Goal: Information Seeking & Learning: Learn about a topic

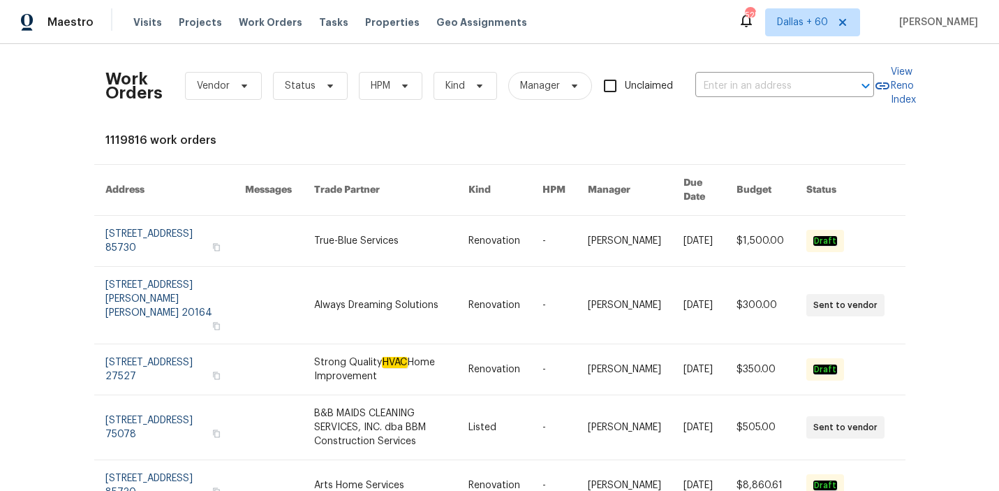
click at [725, 72] on div "Work Orders Vendor Status HPM Kind Manager Unclaimed ​" at bounding box center [489, 85] width 769 height 61
click at [725, 80] on input "text" at bounding box center [765, 86] width 140 height 22
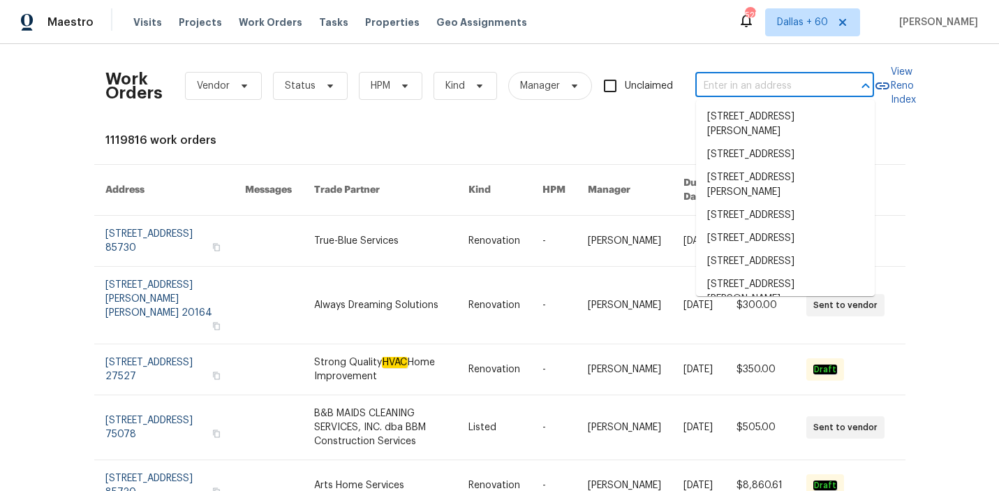
paste input "[STREET_ADDRESS]"
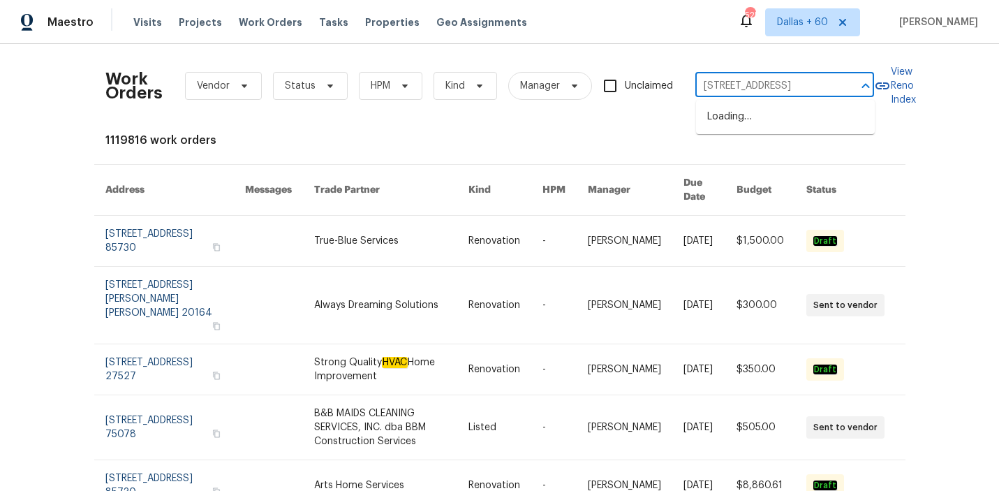
type input "[STREET_ADDRESS]"
click at [722, 124] on li "[STREET_ADDRESS]" at bounding box center [785, 116] width 179 height 23
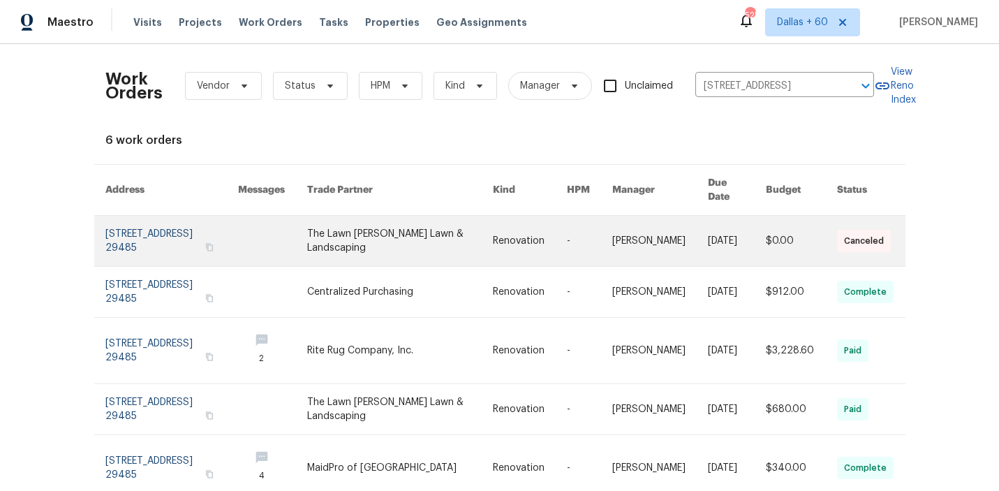
click at [488, 244] on link at bounding box center [399, 241] width 185 height 50
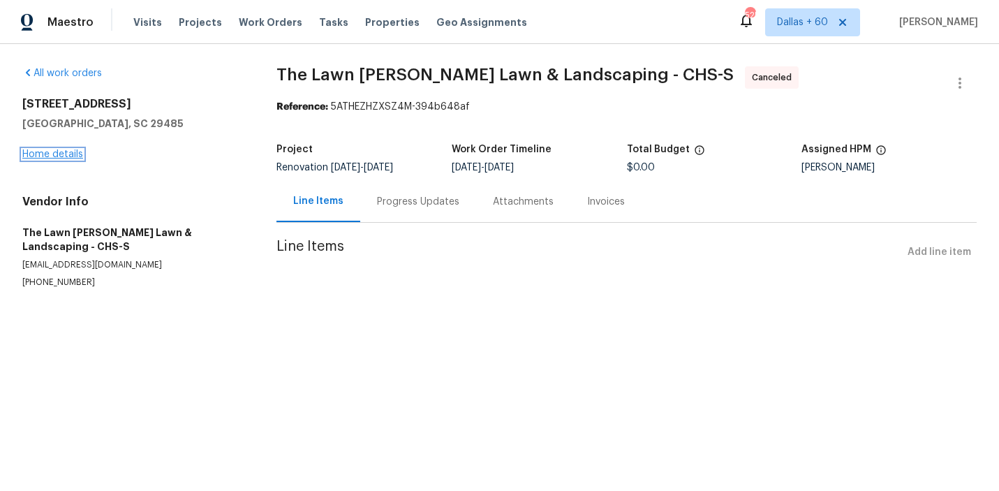
click at [43, 154] on link "Home details" at bounding box center [52, 154] width 61 height 10
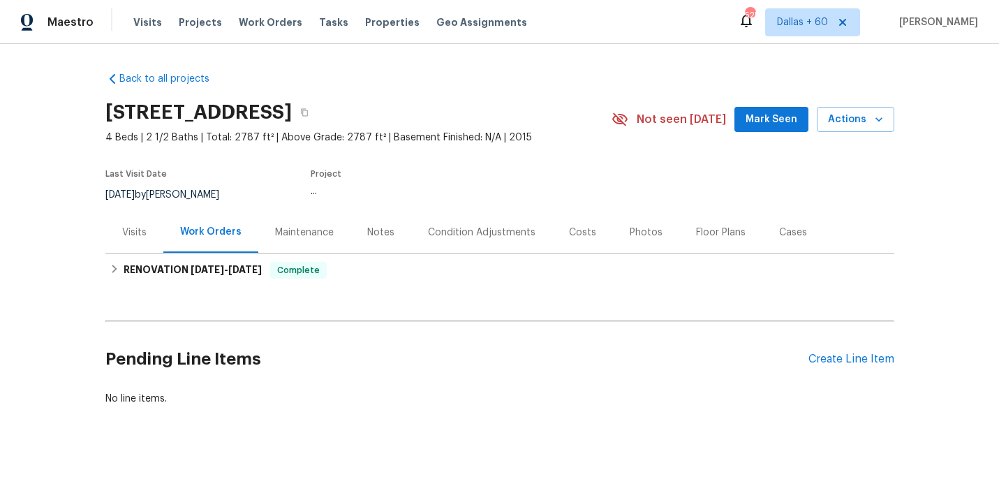
scroll to position [10, 0]
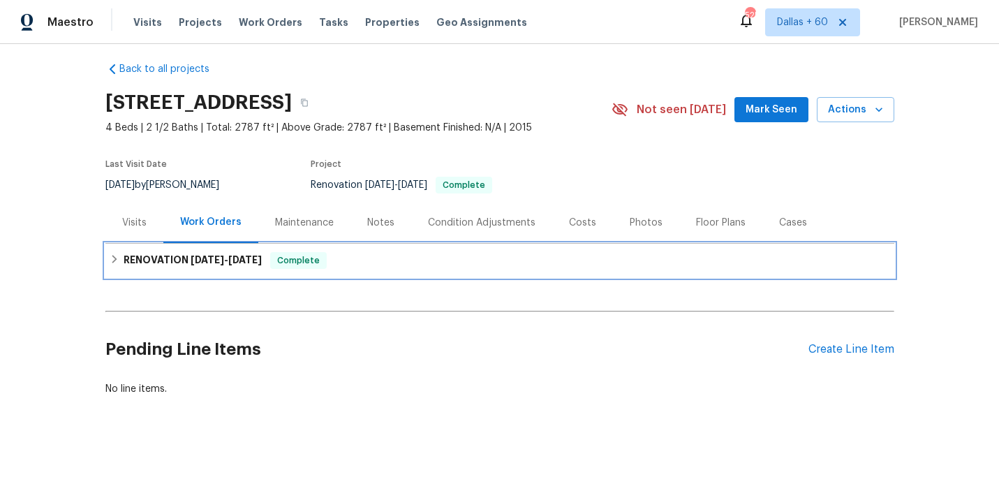
click at [413, 248] on div "RENOVATION [DATE] - [DATE] Complete" at bounding box center [499, 261] width 789 height 34
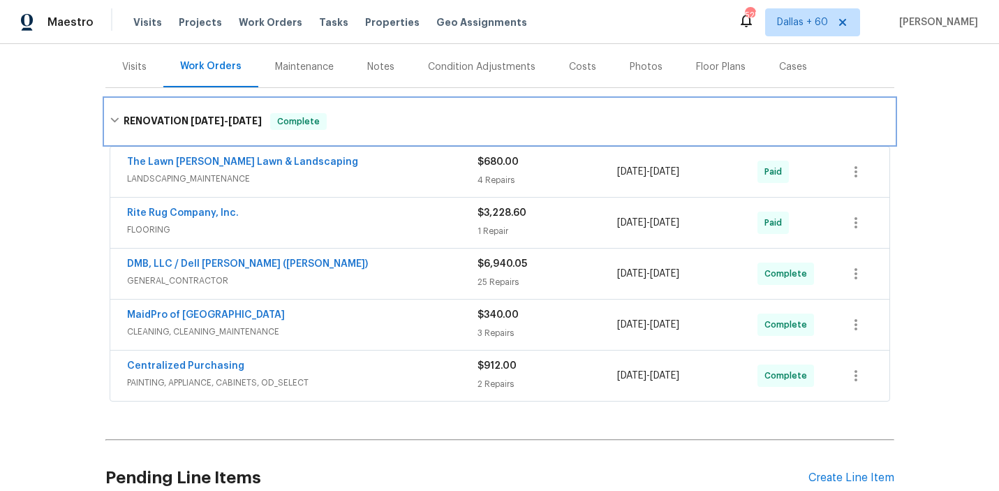
scroll to position [172, 0]
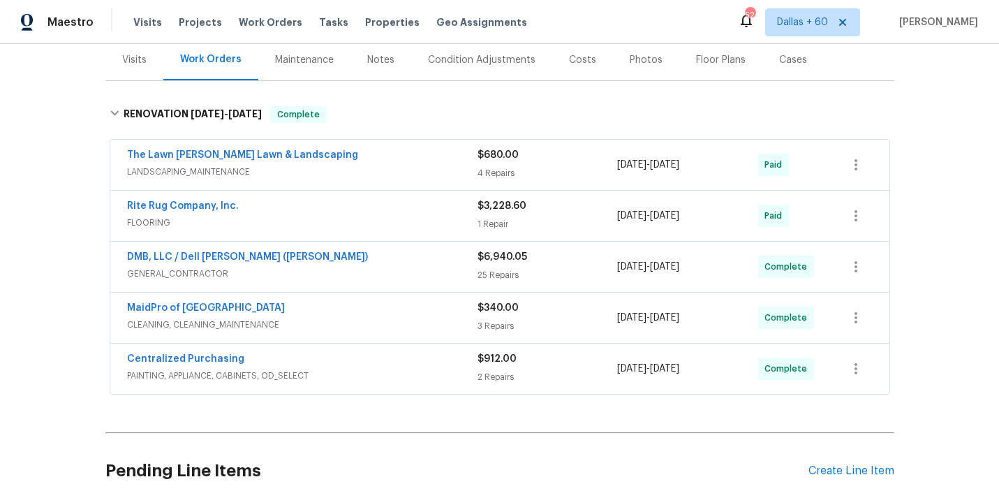
click at [403, 270] on span "GENERAL_CONTRACTOR" at bounding box center [302, 274] width 350 height 14
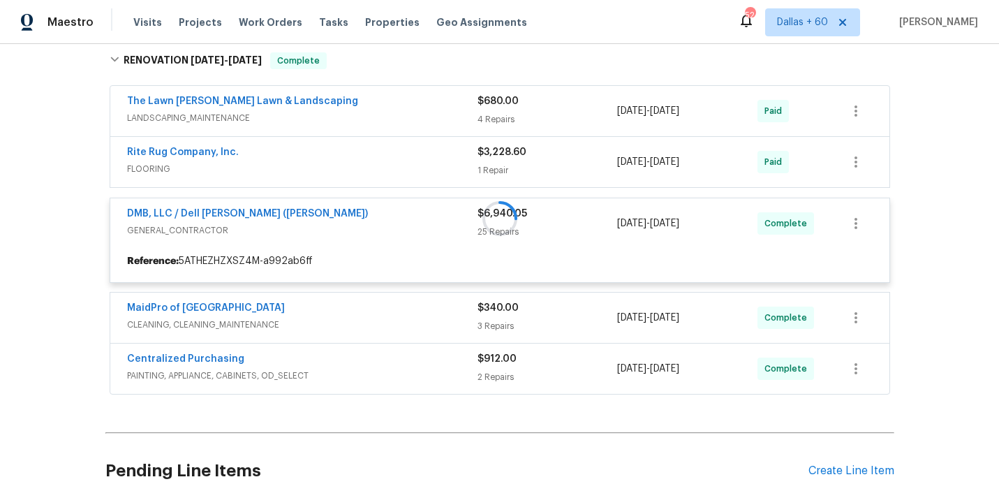
scroll to position [242, 0]
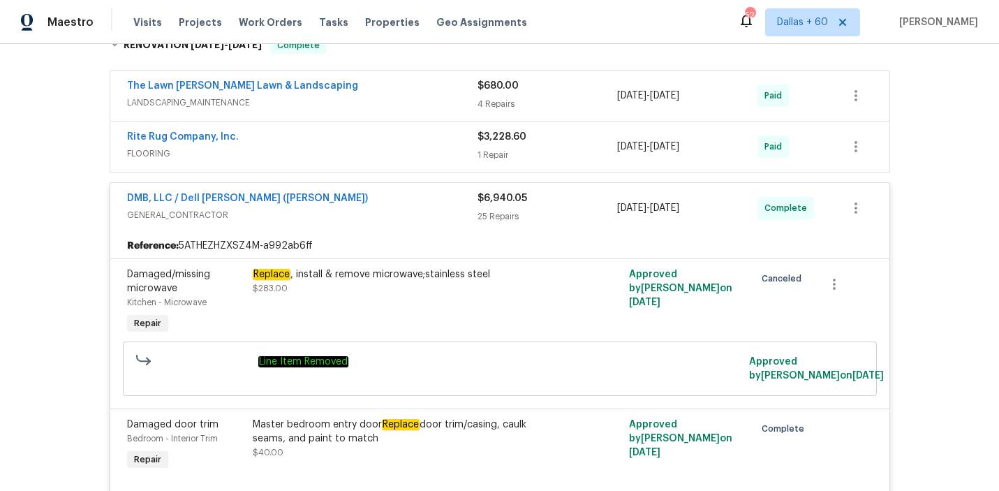
click at [397, 106] on span "LANDSCAPING_MAINTENANCE" at bounding box center [302, 103] width 350 height 14
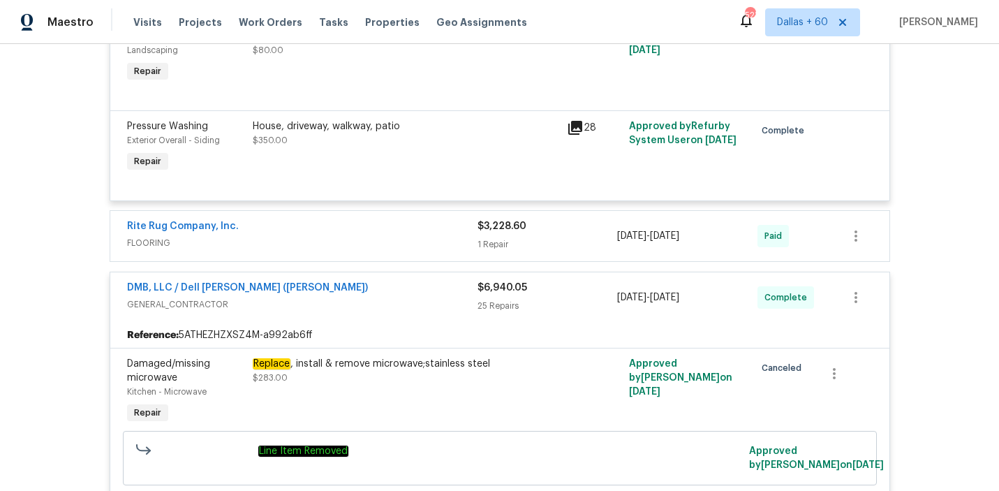
scroll to position [79, 0]
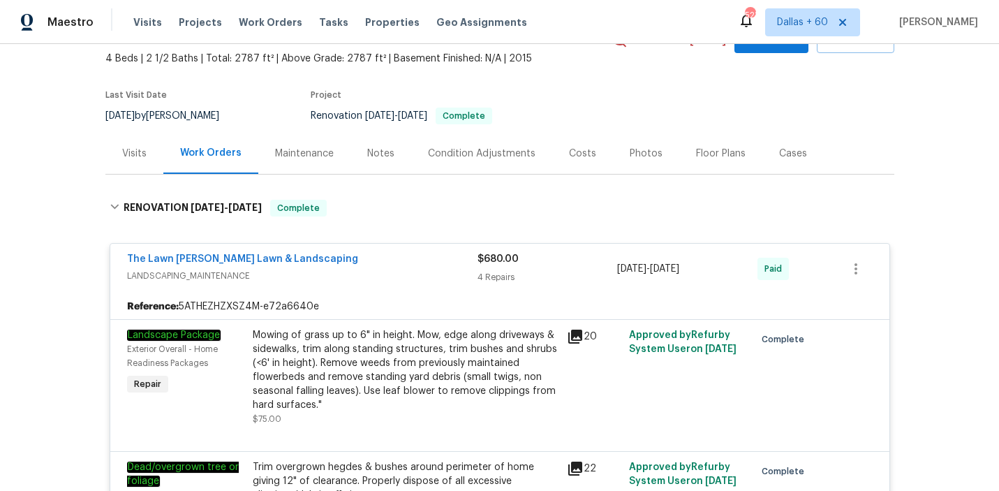
click at [271, 14] on div "Visits Projects Work Orders Tasks Properties Geo Assignments" at bounding box center [338, 22] width 410 height 28
click at [271, 20] on span "Work Orders" at bounding box center [271, 22] width 64 height 14
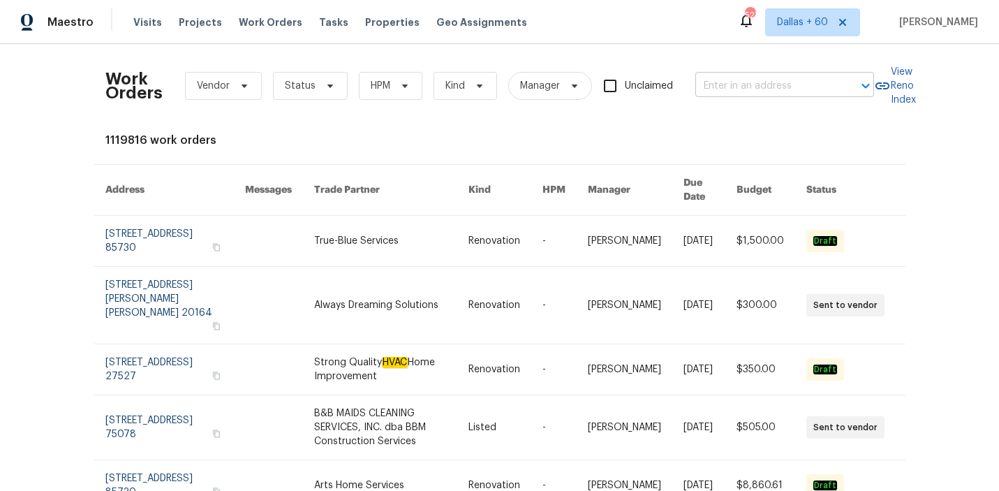
click at [773, 89] on input "text" at bounding box center [765, 86] width 140 height 22
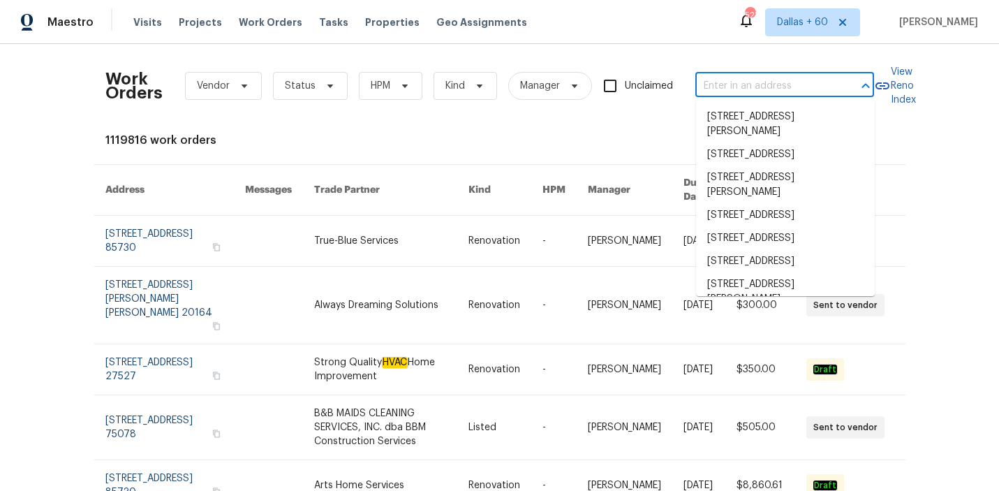
paste input "[STREET_ADDRESS]"
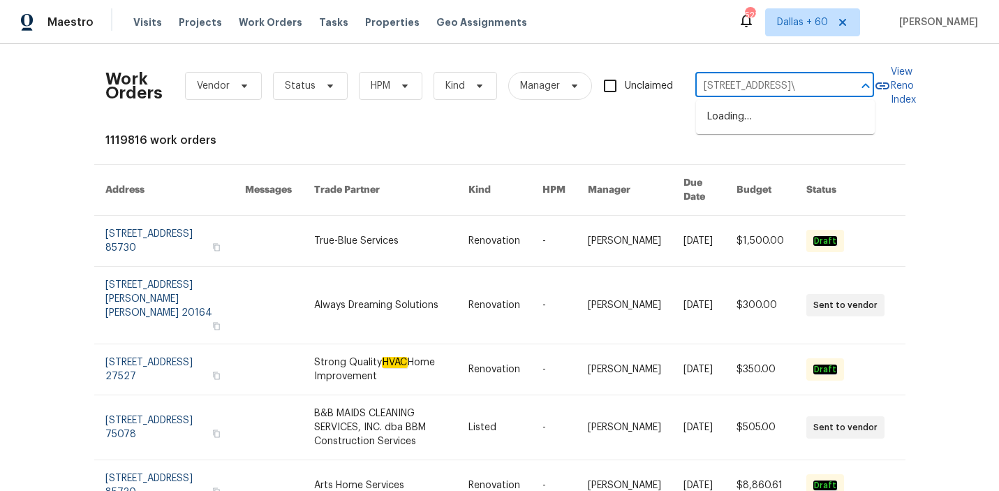
scroll to position [0, 44]
type input "[STREET_ADDRESS]"
click at [734, 121] on li "[STREET_ADDRESS]" at bounding box center [785, 116] width 179 height 23
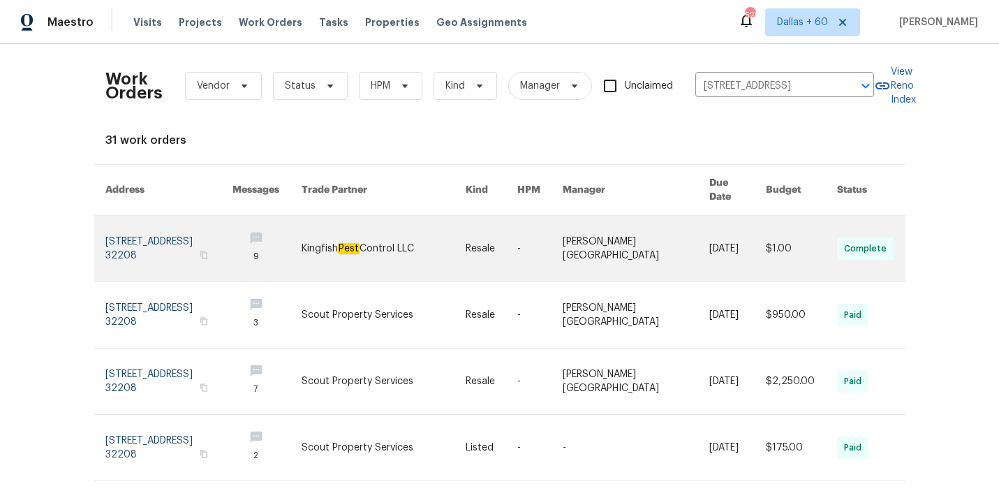
click at [465, 235] on link at bounding box center [383, 249] width 163 height 66
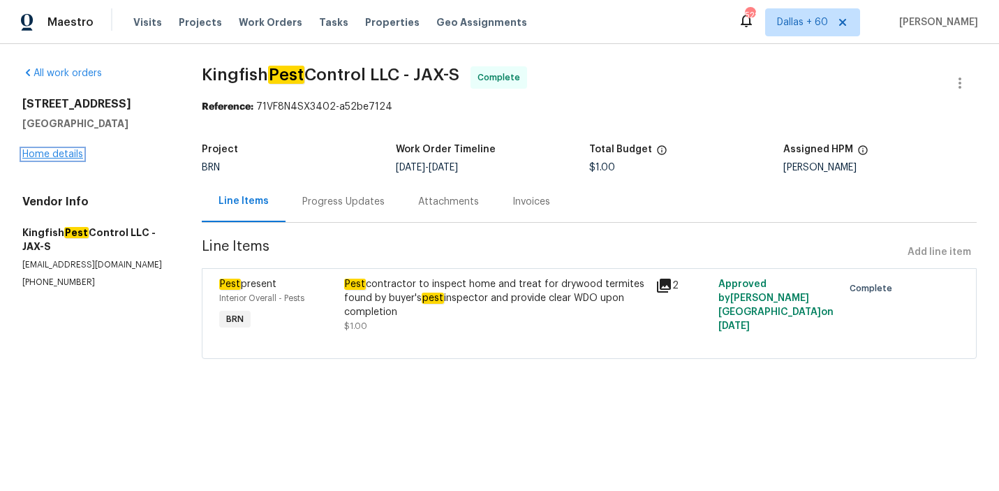
click at [47, 154] on link "Home details" at bounding box center [52, 154] width 61 height 10
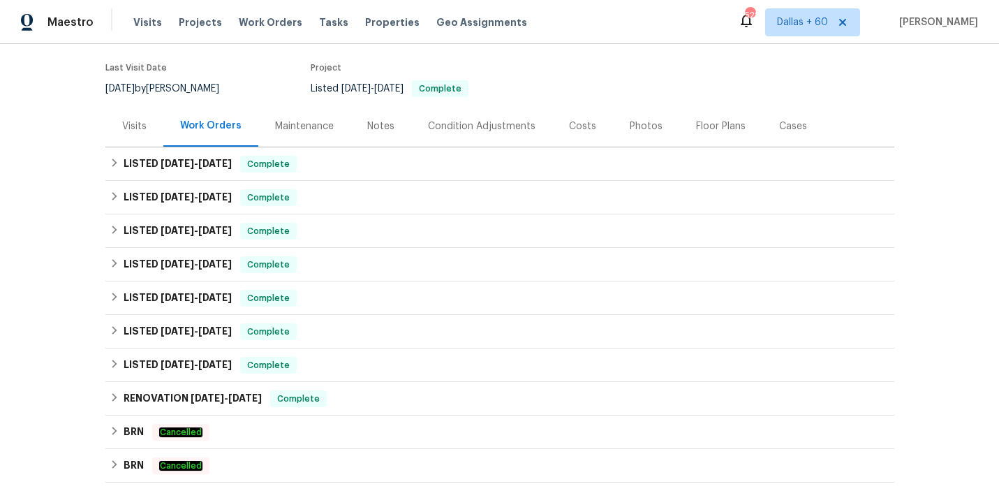
scroll to position [107, 0]
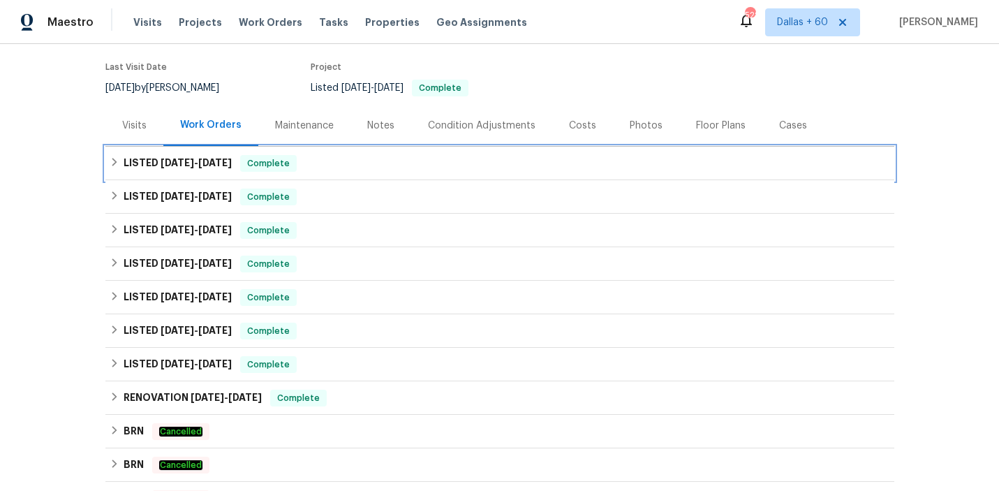
click at [423, 166] on div "LISTED [DATE] - [DATE] Complete" at bounding box center [500, 163] width 780 height 17
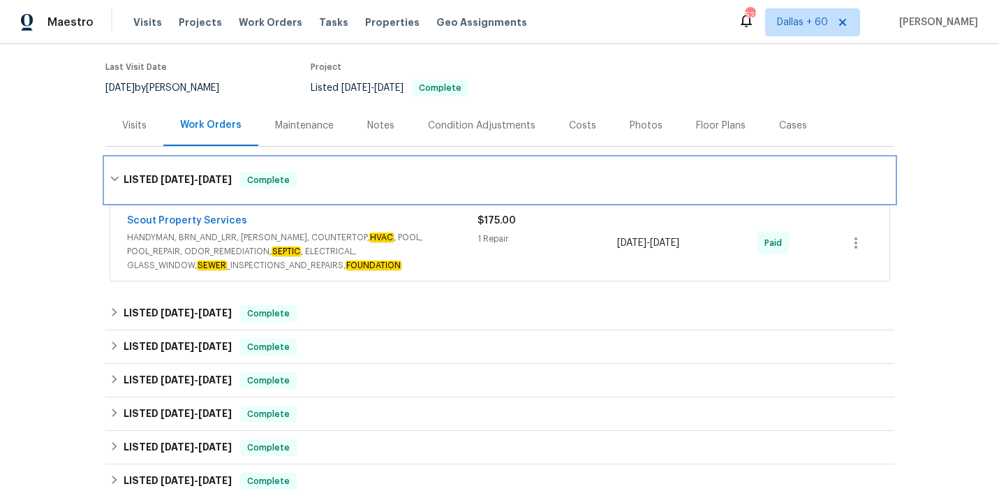
scroll to position [152, 0]
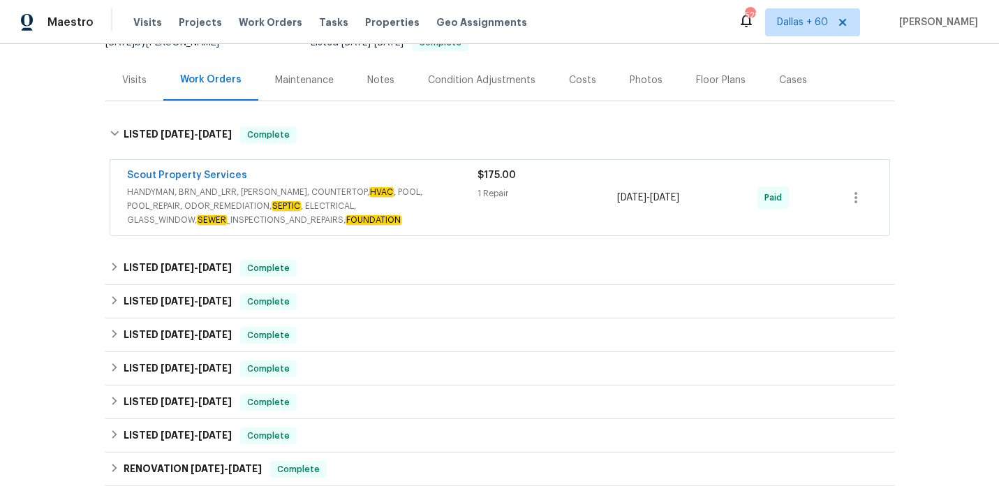
click at [491, 205] on div "$175.00 1 Repair" at bounding box center [547, 197] width 140 height 59
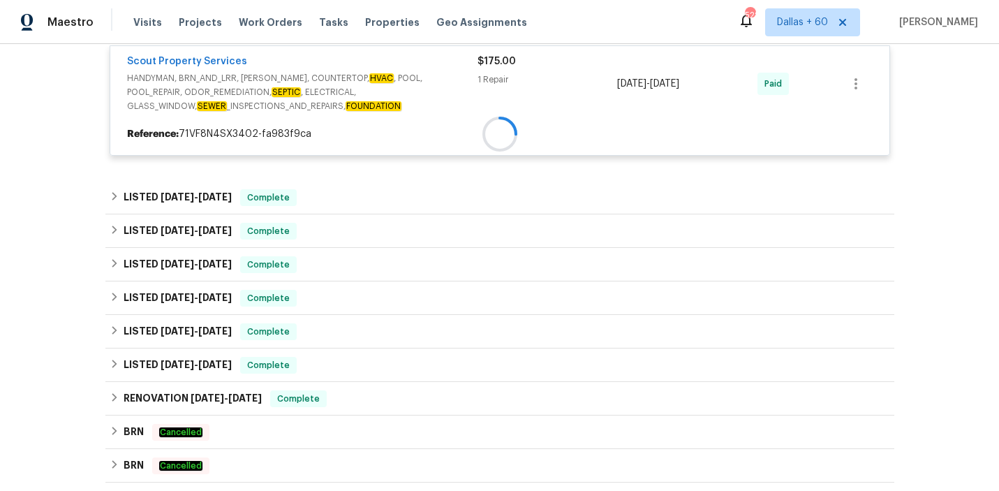
scroll to position [280, 0]
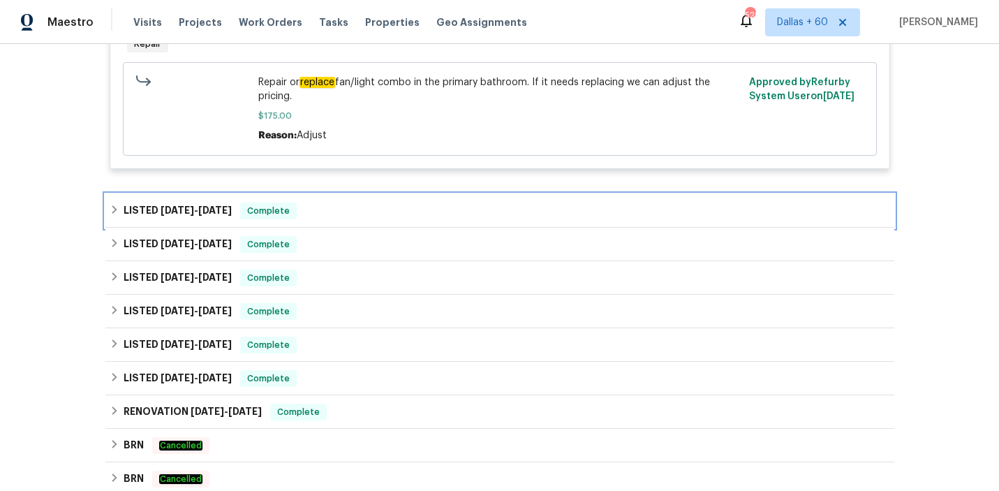
click at [491, 205] on div "LISTED [DATE] - [DATE] Complete" at bounding box center [500, 210] width 780 height 17
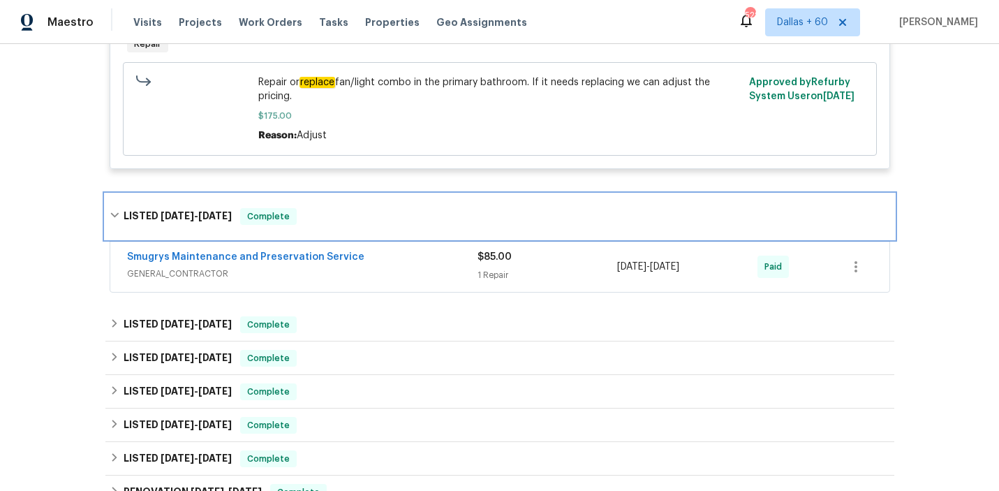
scroll to position [474, 0]
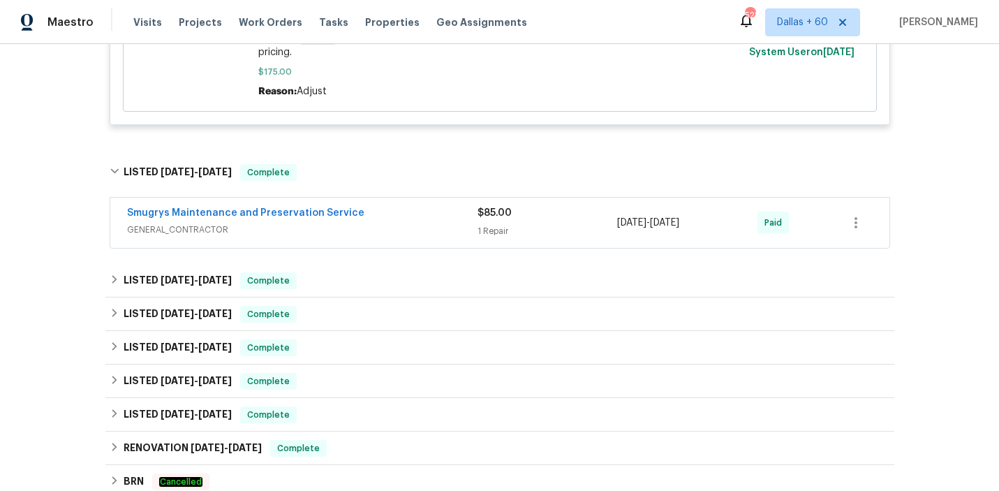
click at [544, 221] on div "$85.00 1 Repair" at bounding box center [547, 223] width 140 height 34
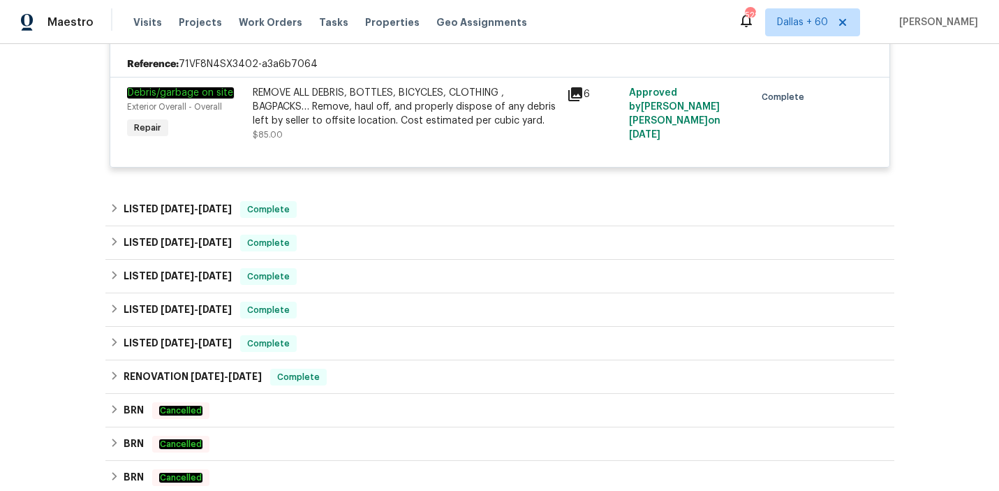
scroll to position [713, 0]
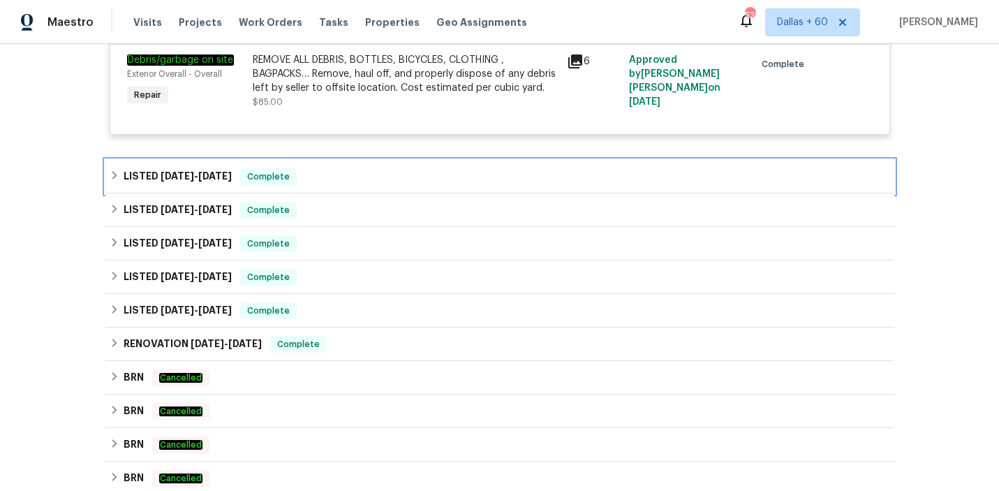
click at [473, 176] on div "LISTED [DATE] - [DATE] Complete" at bounding box center [500, 176] width 780 height 17
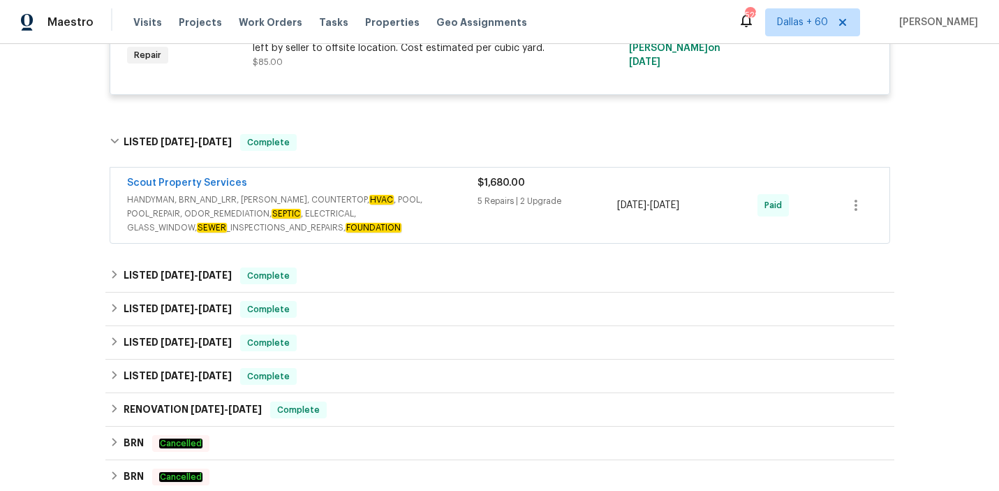
click at [477, 221] on span "HANDYMAN, BRN_AND_LRR, [PERSON_NAME], COUNTERTOP, HVAC , POOL, POOL_REPAIR, ODO…" at bounding box center [302, 214] width 350 height 42
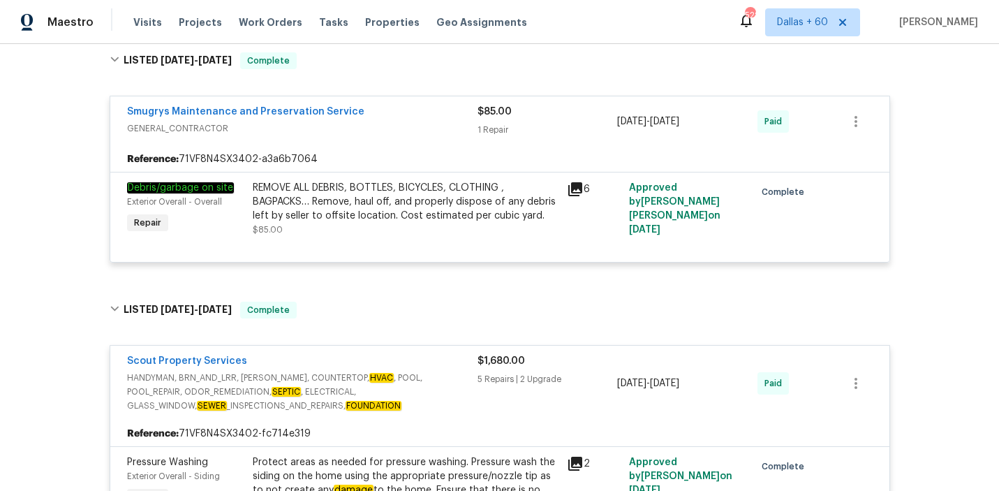
scroll to position [782, 0]
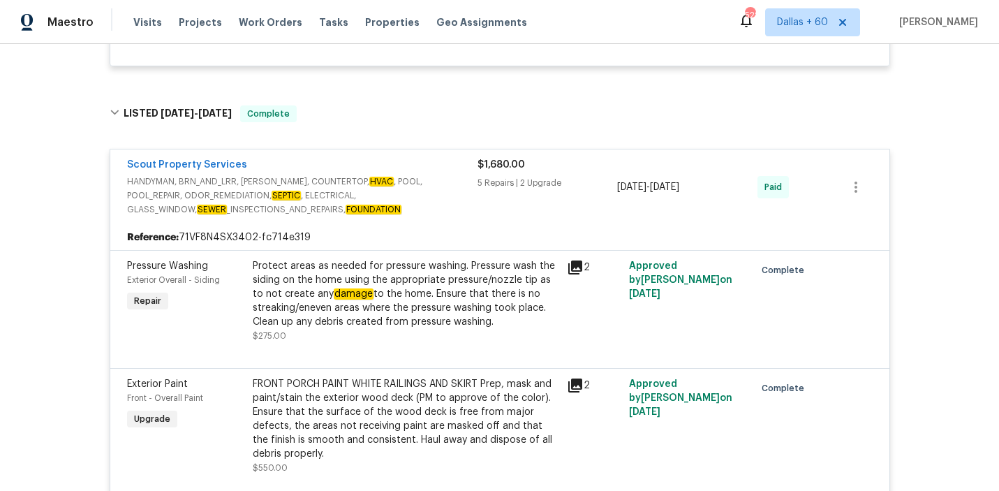
click at [410, 209] on span "HANDYMAN, BRN_AND_LRR, [PERSON_NAME], COUNTERTOP, HVAC , POOL, POOL_REPAIR, ODO…" at bounding box center [302, 196] width 350 height 42
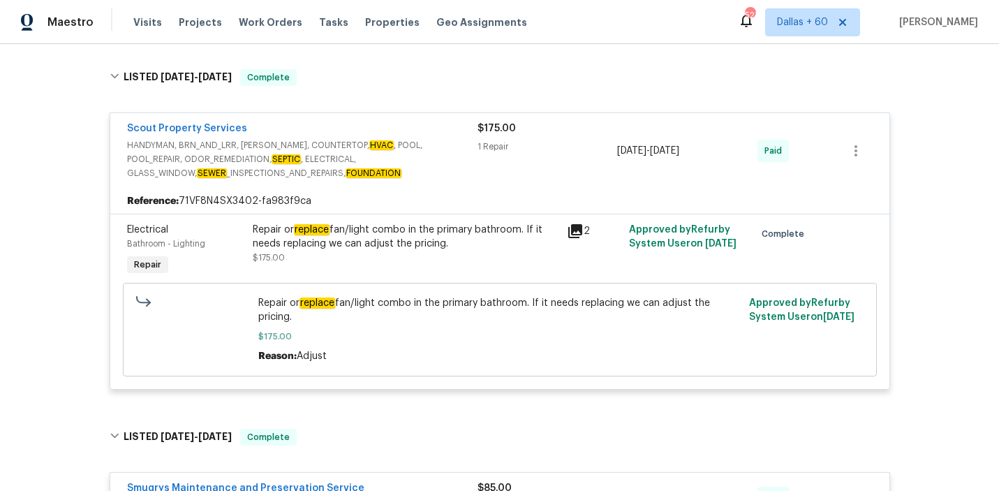
scroll to position [212, 0]
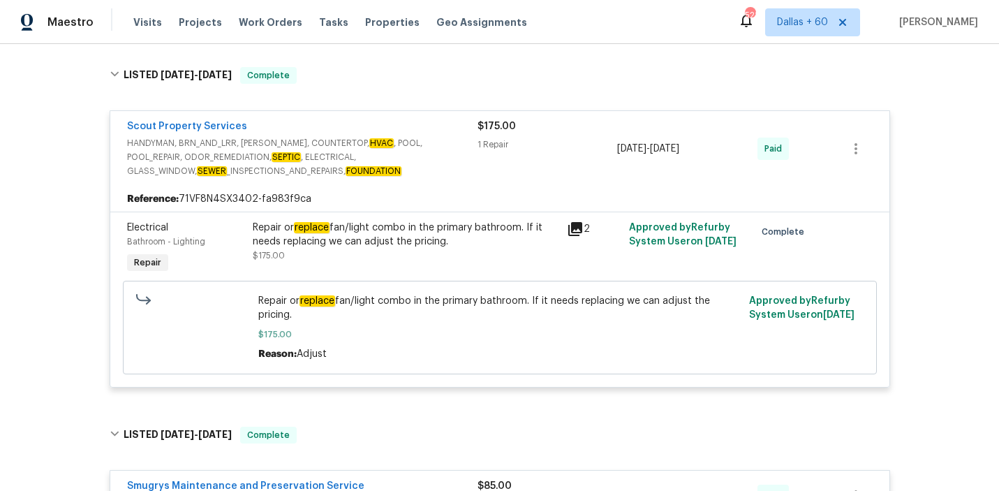
click at [417, 245] on div "Repair or replace fan/light combo in the primary bathroom. If it needs replacin…" at bounding box center [406, 235] width 306 height 28
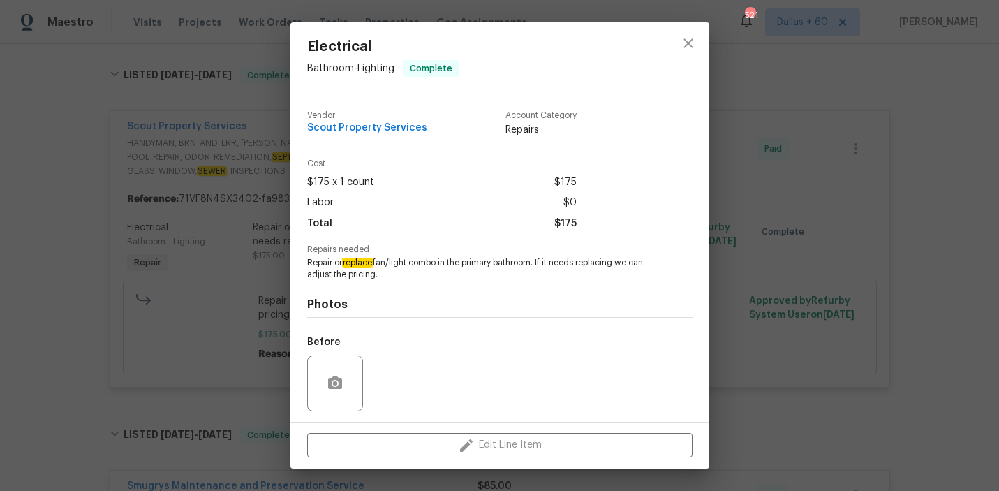
scroll to position [94, 0]
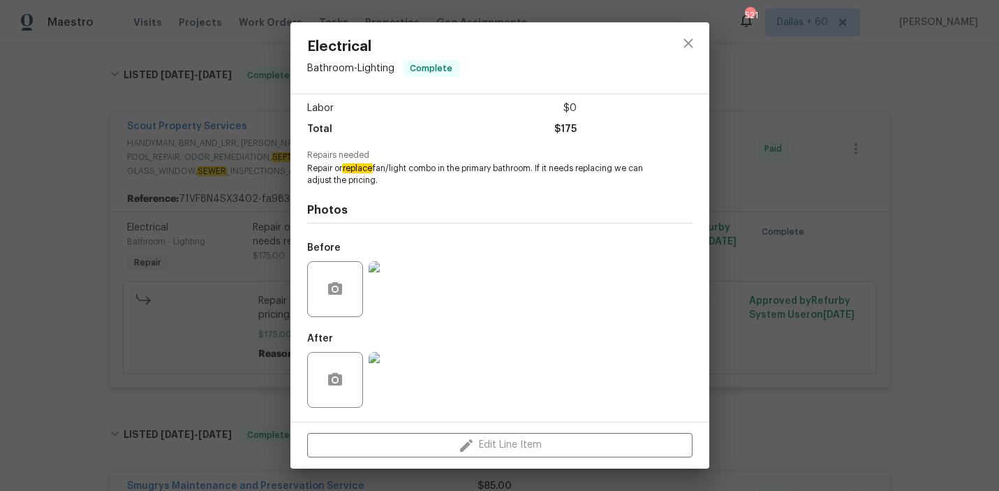
click at [54, 261] on div "Electrical Bathroom - Lighting Complete Vendor Scout Property Services Account …" at bounding box center [499, 245] width 999 height 491
